Goal: Transaction & Acquisition: Purchase product/service

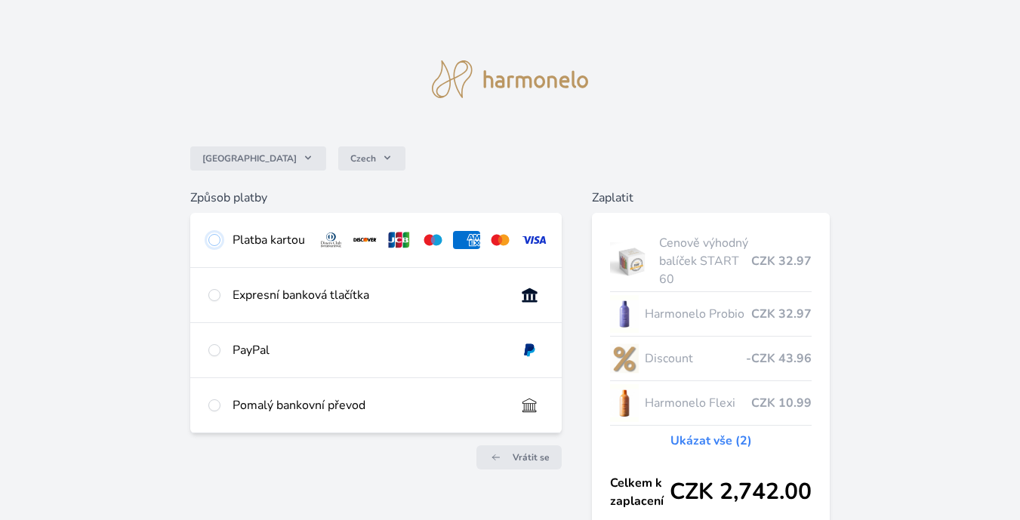
click at [213, 236] on input "radio" at bounding box center [214, 240] width 12 height 12
radio input "true"
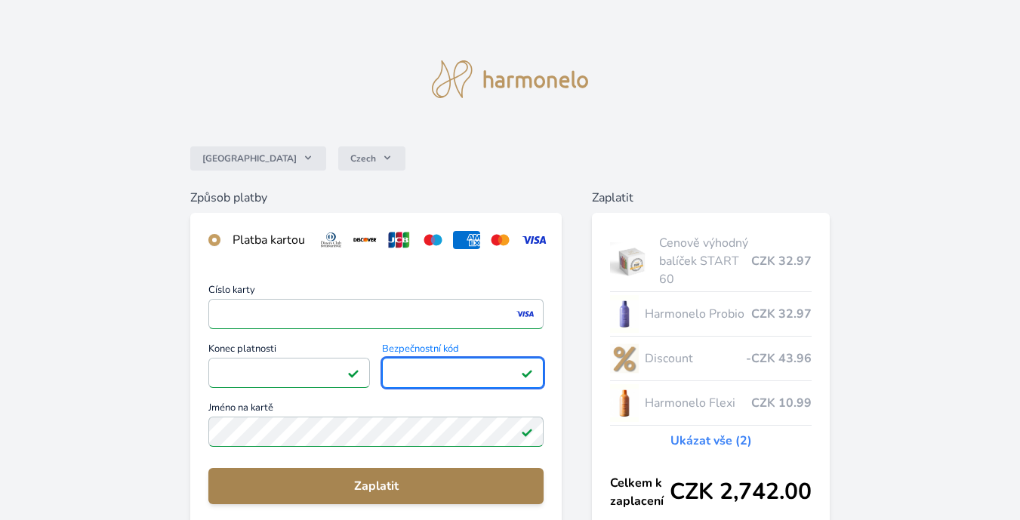
click at [267, 492] on span "Zaplatit" at bounding box center [376, 486] width 311 height 18
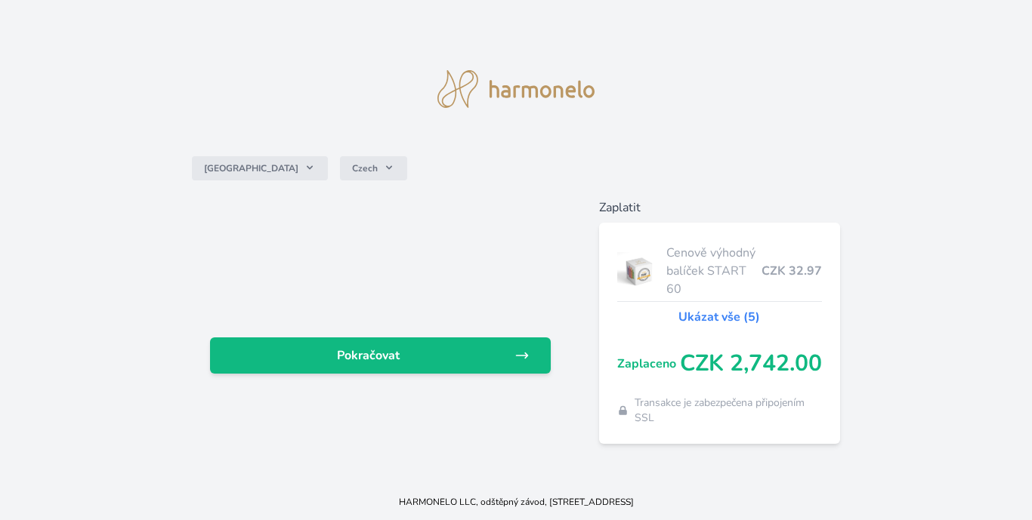
click at [267, 492] on div "HARMONELO LLC, odštěpný závod, [STREET_ADDRESS]" at bounding box center [516, 502] width 1032 height 36
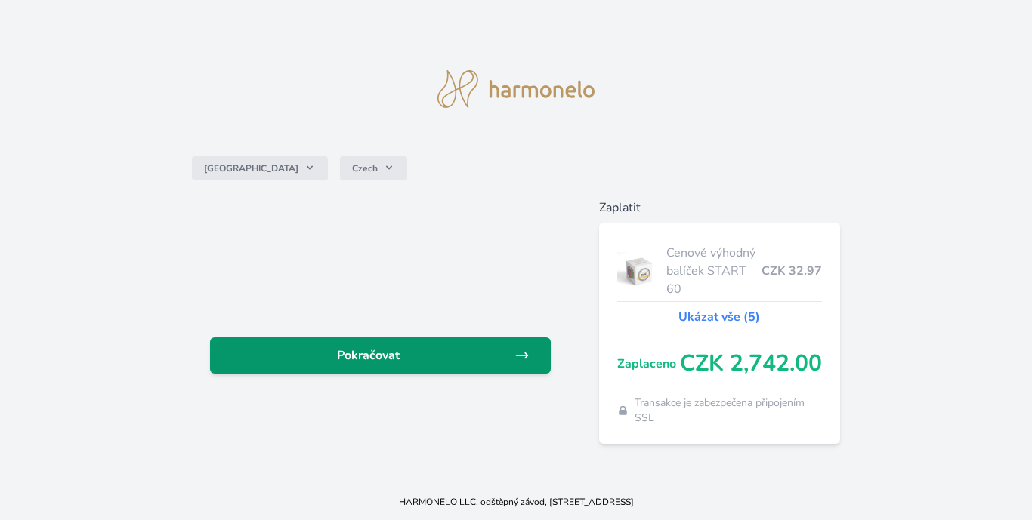
click at [308, 374] on link "Pokračovat" at bounding box center [380, 356] width 340 height 36
